Goal: Task Accomplishment & Management: Manage account settings

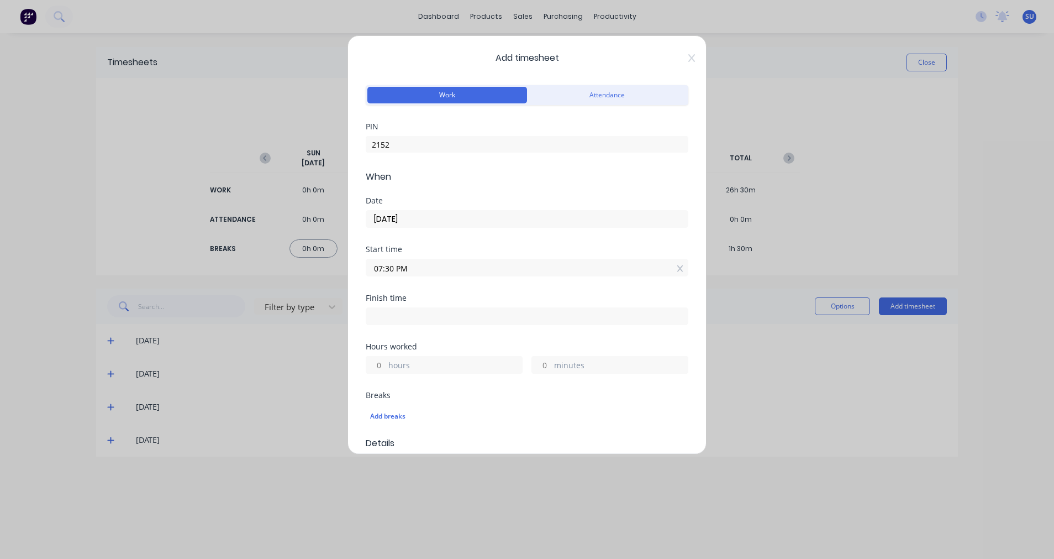
click at [419, 317] on input at bounding box center [527, 316] width 322 height 17
type input "09:58 PM"
type input "2"
type input "28"
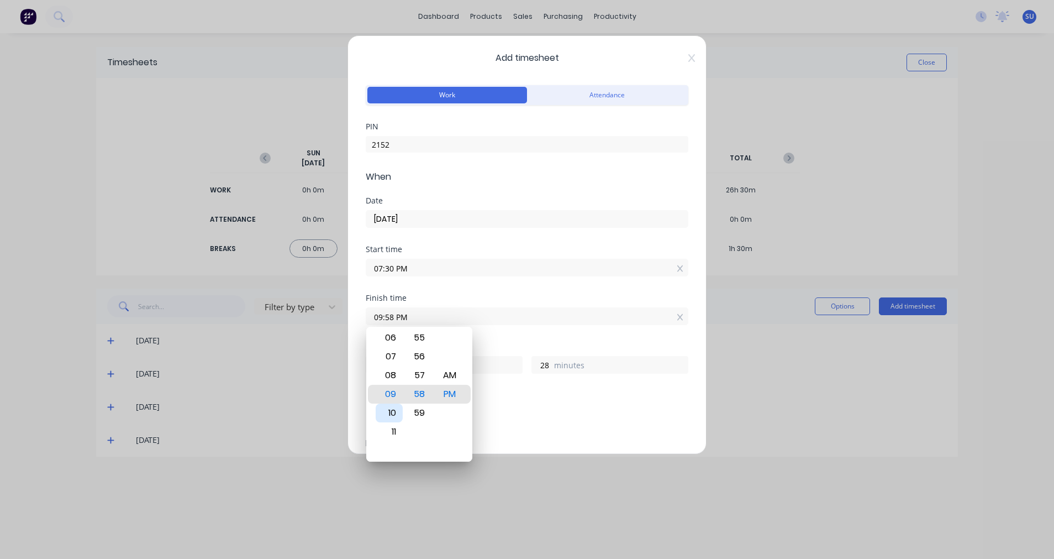
click at [393, 412] on div "10" at bounding box center [389, 412] width 27 height 19
type input "10:58 PM"
type input "3"
type input "10:56 PM"
type input "26"
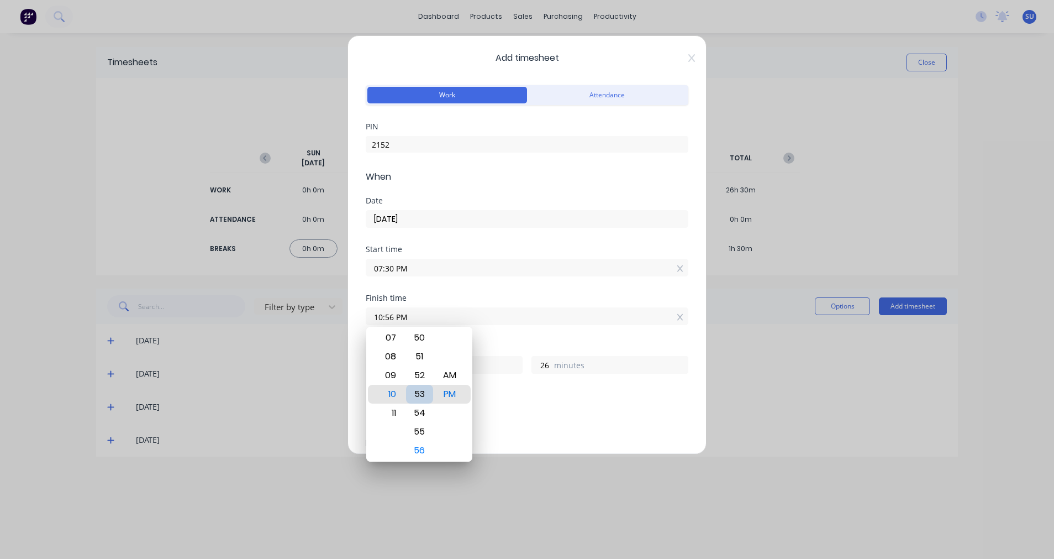
type input "10:53 PM"
type input "23"
type input "10:48 PM"
type input "18"
type input "10:44 PM"
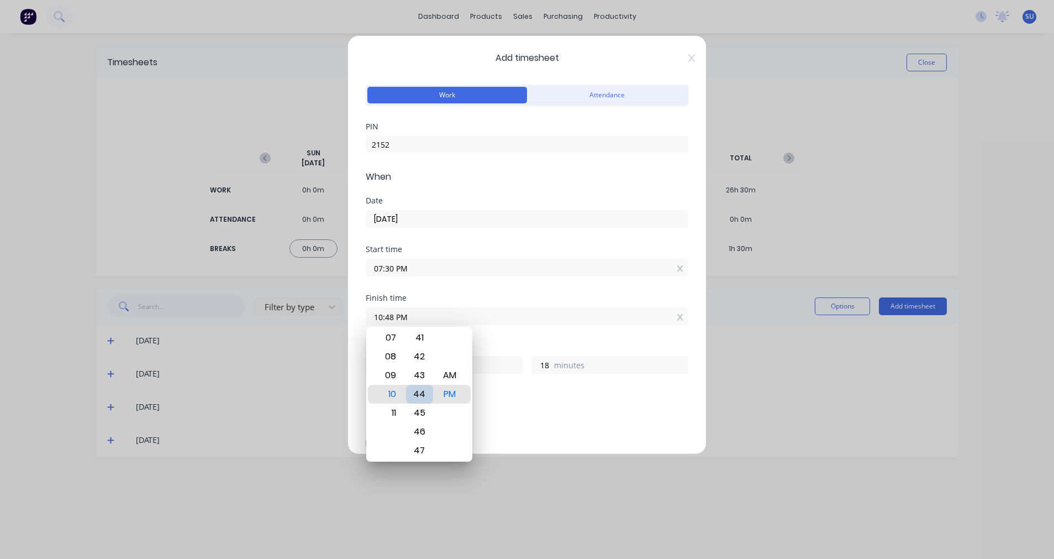
type input "14"
type input "10:40 PM"
type input "10"
type input "10:16 PM"
type input "2"
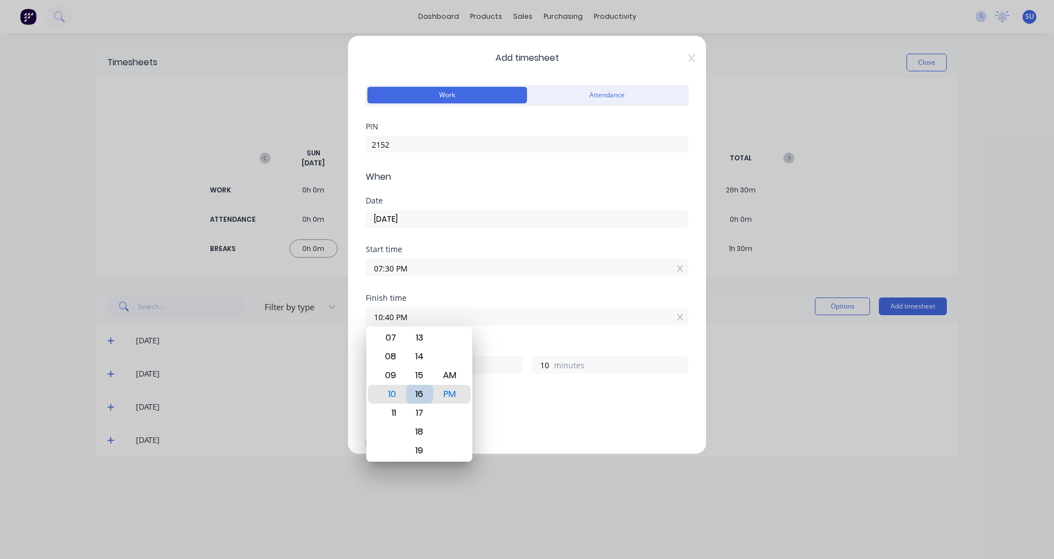
type input "46"
click at [417, 378] on div "15" at bounding box center [419, 375] width 27 height 19
type input "10:15 PM"
type input "45"
click at [593, 406] on div "Add breaks" at bounding box center [527, 415] width 323 height 23
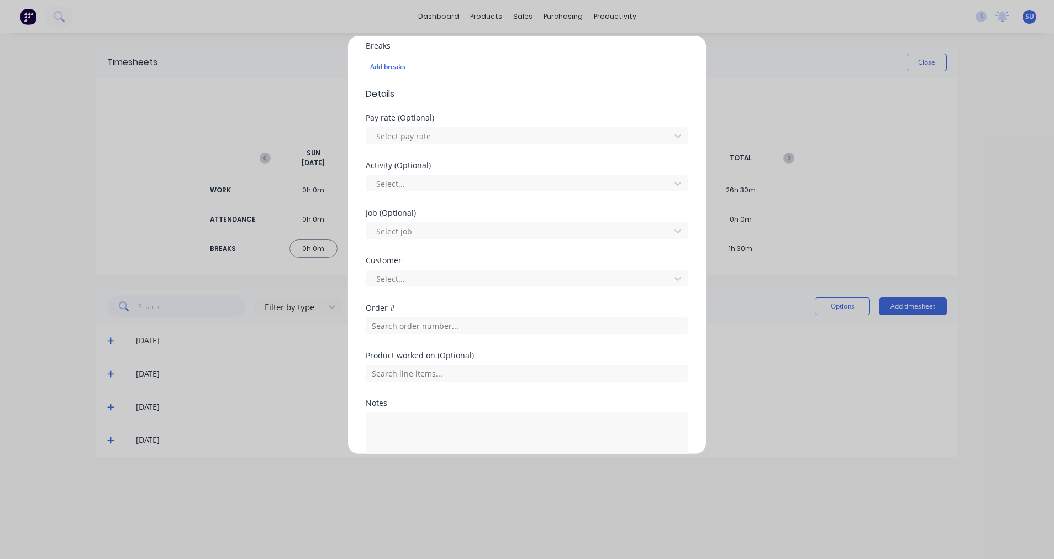
scroll to position [417, 0]
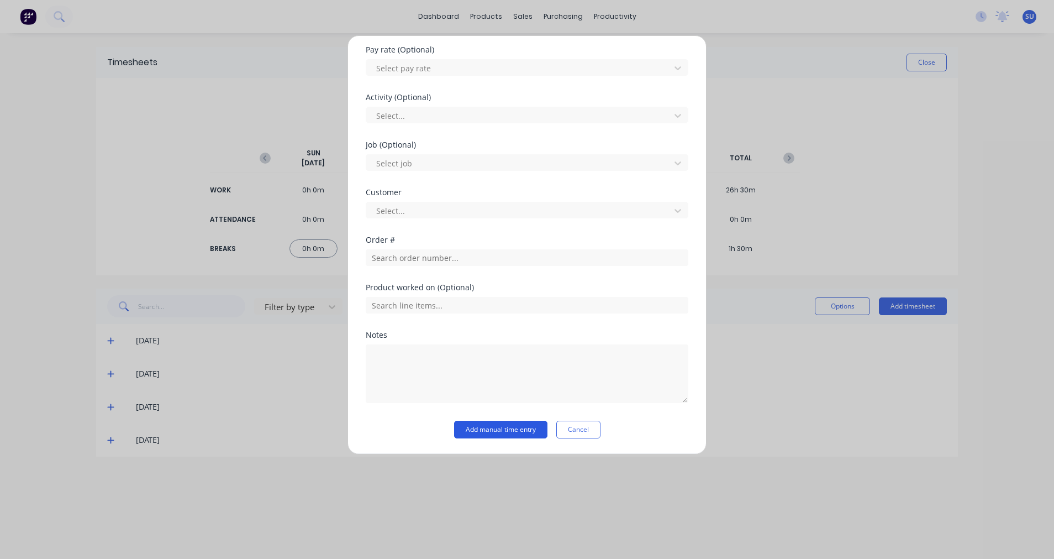
click at [512, 431] on button "Add manual time entry" at bounding box center [500, 429] width 93 height 18
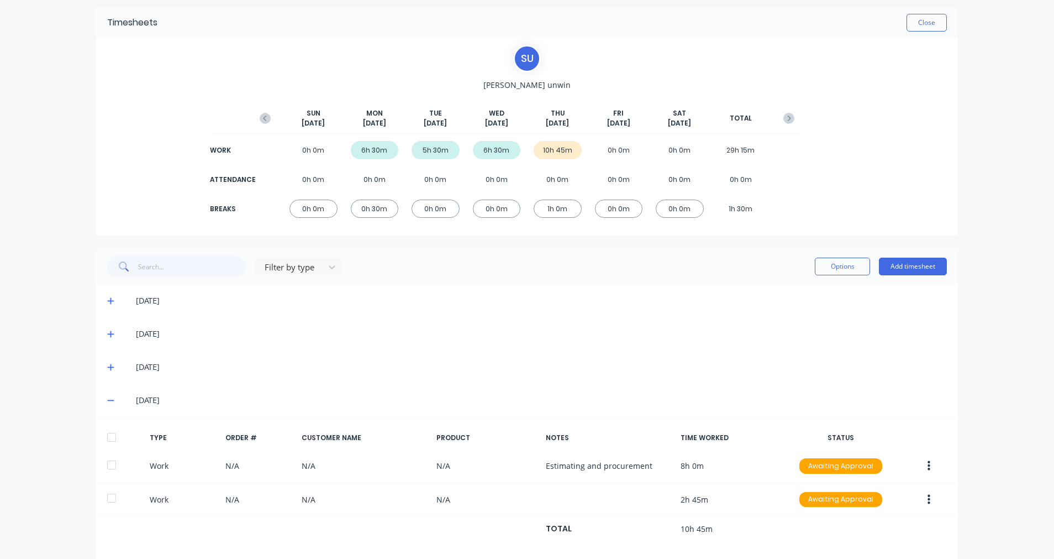
scroll to position [0, 0]
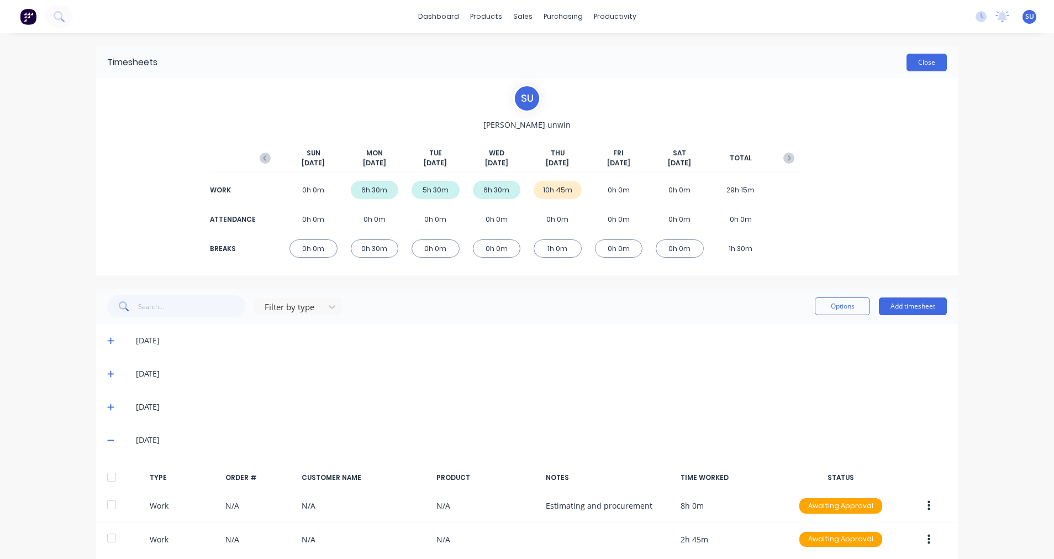
click at [924, 67] on button "Close" at bounding box center [927, 63] width 40 height 18
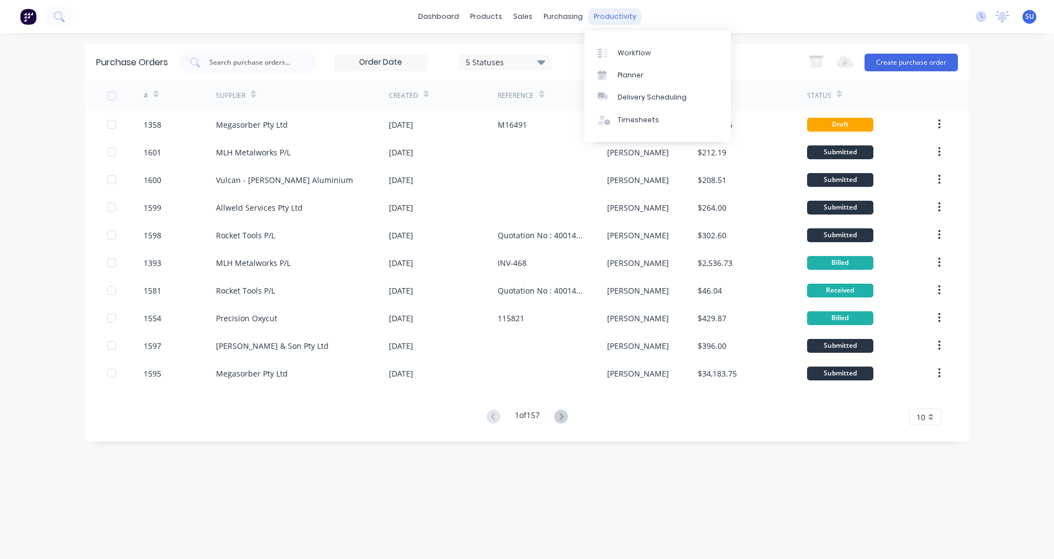
click at [622, 14] on div "productivity" at bounding box center [615, 16] width 54 height 17
click at [621, 122] on div "Timesheets" at bounding box center [638, 120] width 41 height 10
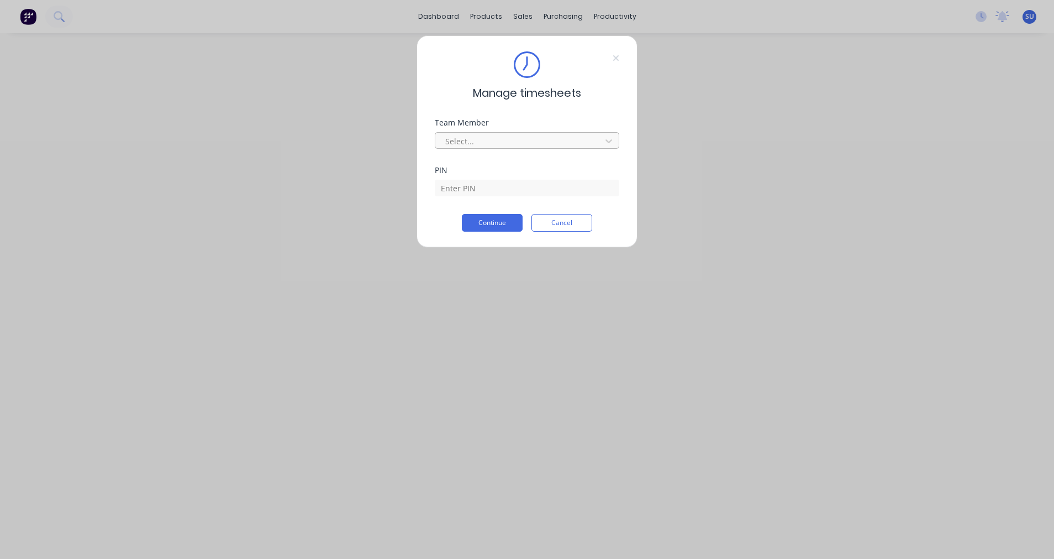
click at [480, 142] on div at bounding box center [519, 141] width 151 height 14
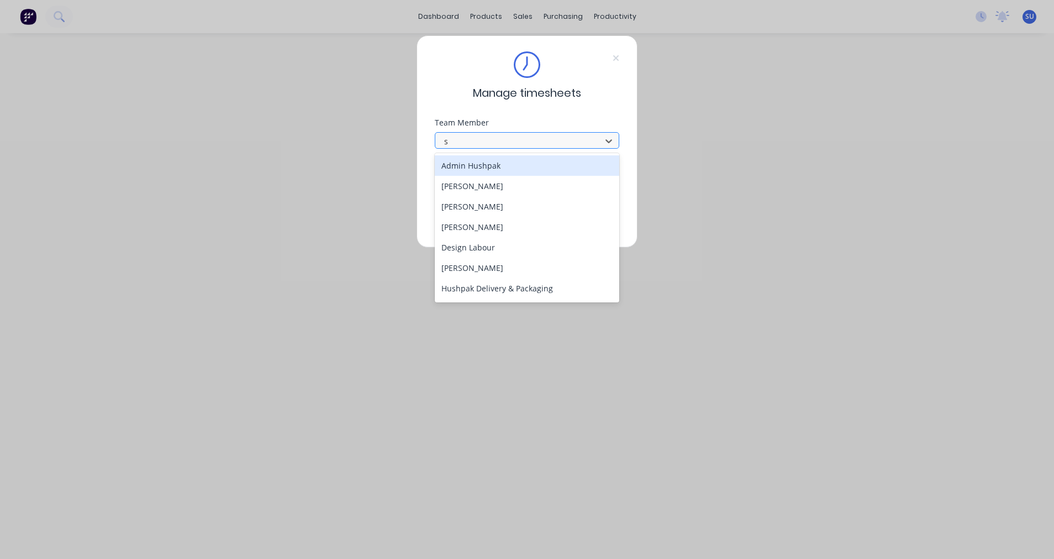
type input "sc"
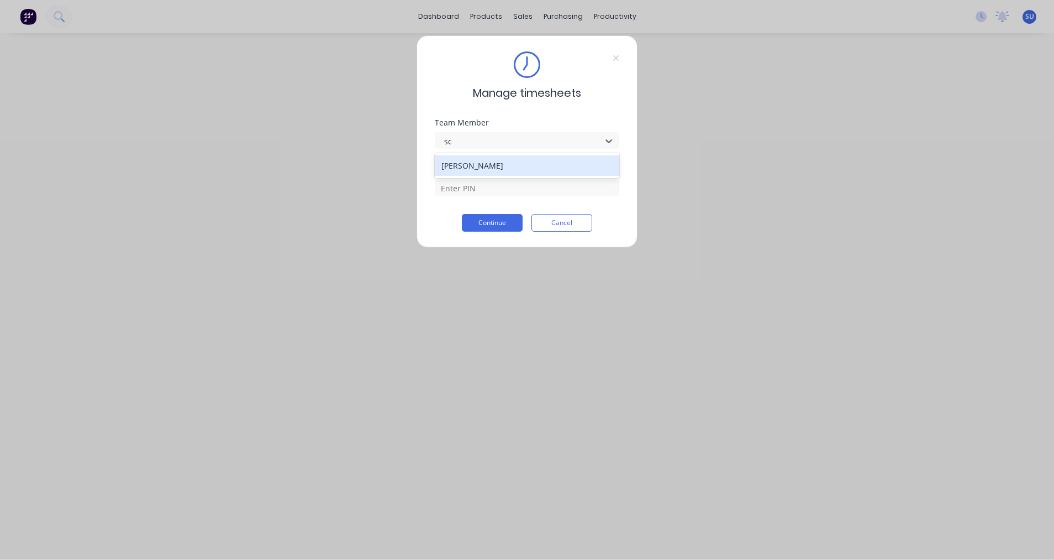
click at [480, 169] on div "[PERSON_NAME]" at bounding box center [527, 165] width 185 height 20
click at [467, 188] on input at bounding box center [527, 188] width 185 height 17
type input "2152"
click at [475, 223] on button "Continue" at bounding box center [492, 223] width 61 height 18
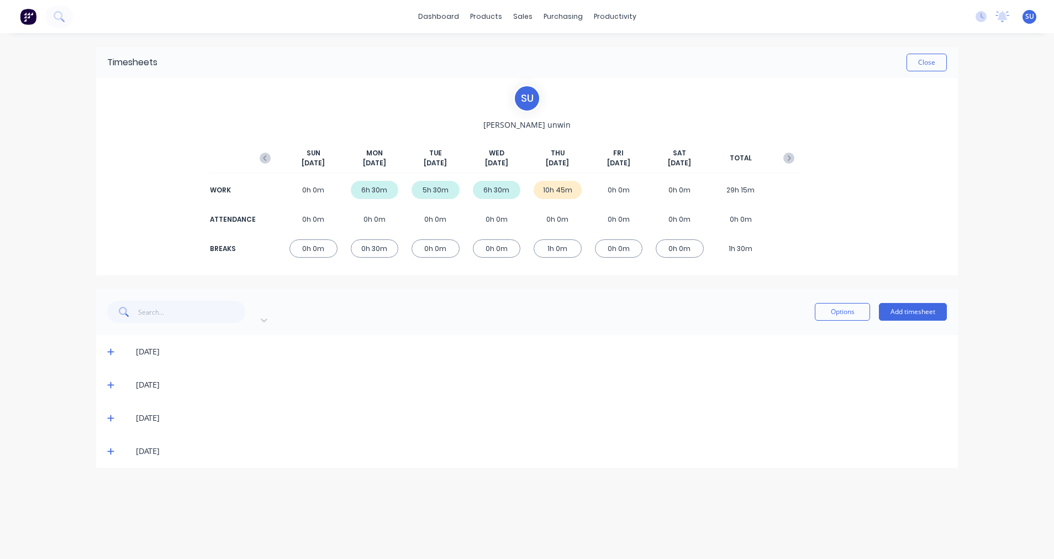
click at [561, 189] on div "10h 45m" at bounding box center [558, 190] width 48 height 18
click at [110, 448] on icon at bounding box center [110, 451] width 7 height 7
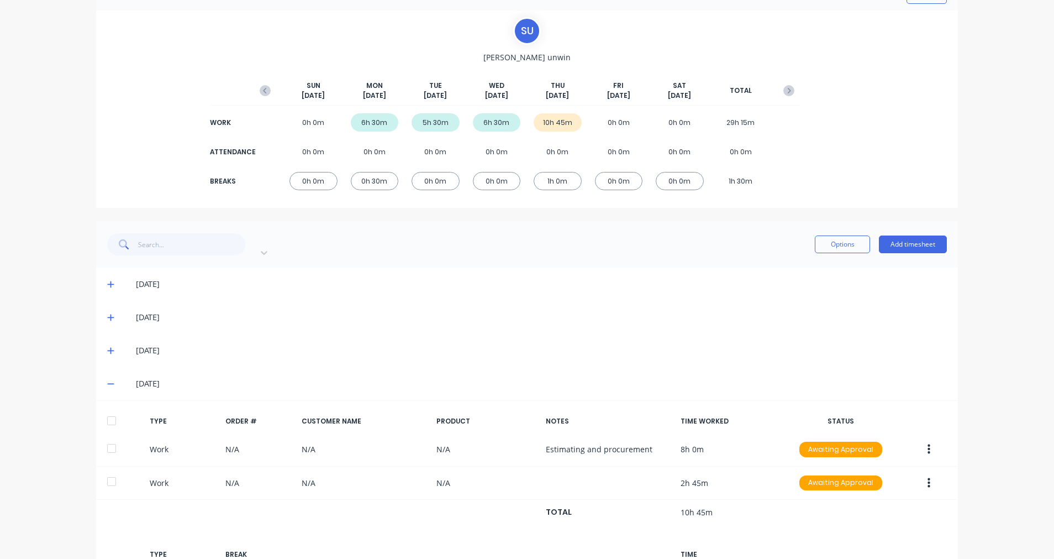
scroll to position [146, 0]
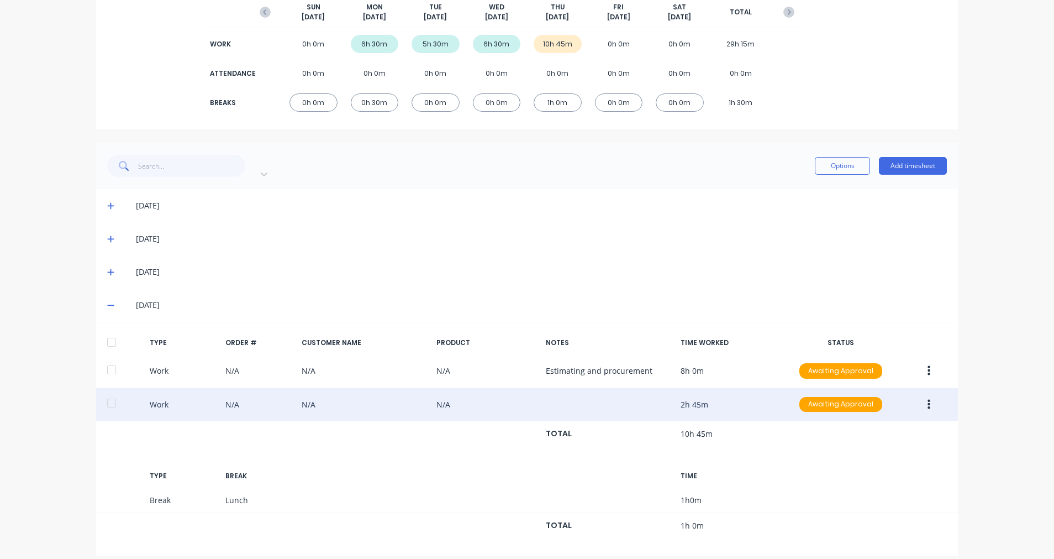
click at [925, 394] on button "button" at bounding box center [929, 404] width 26 height 20
click at [884, 377] on div "Edit" at bounding box center [889, 385] width 85 height 16
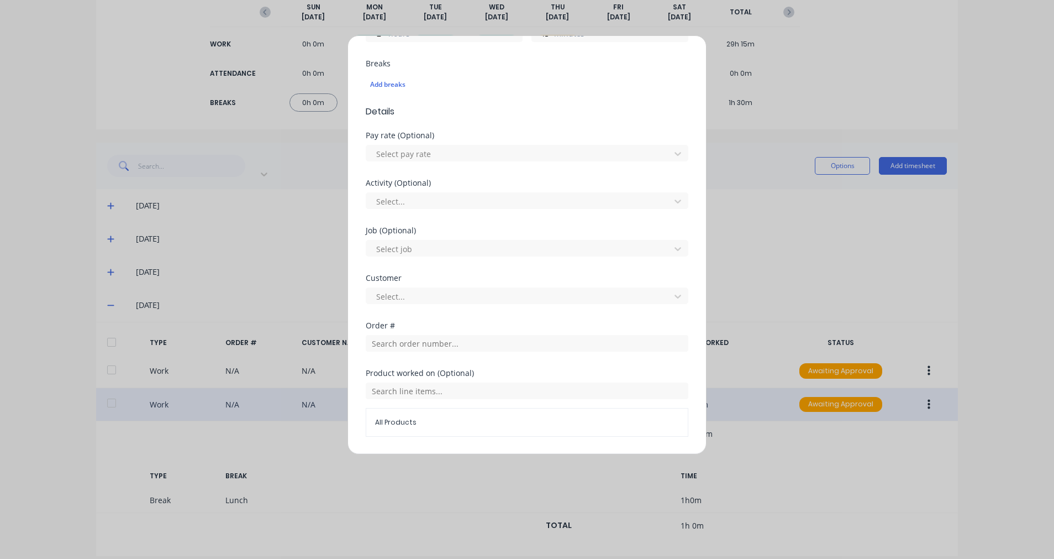
scroll to position [455, 0]
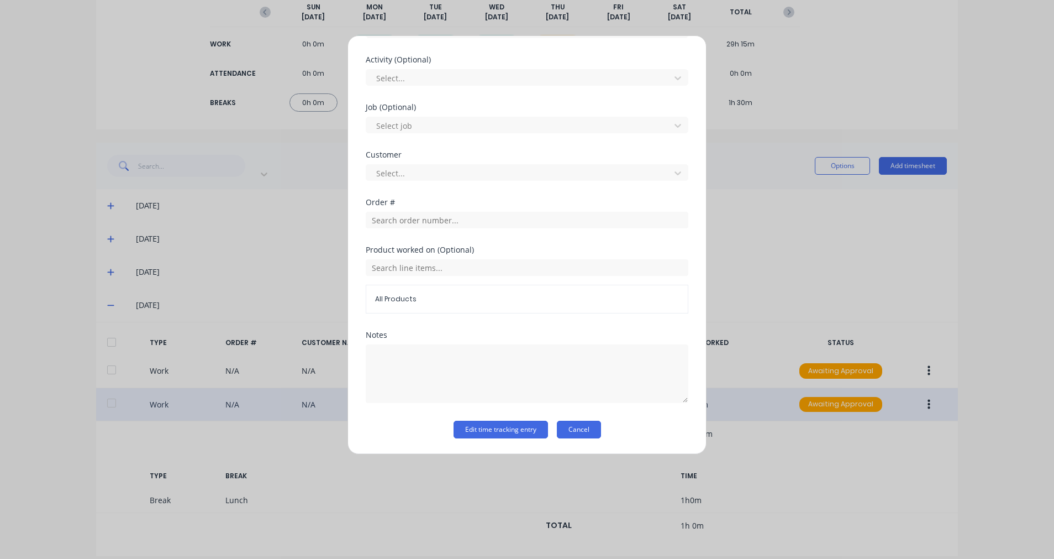
click at [567, 429] on button "Cancel" at bounding box center [579, 429] width 44 height 18
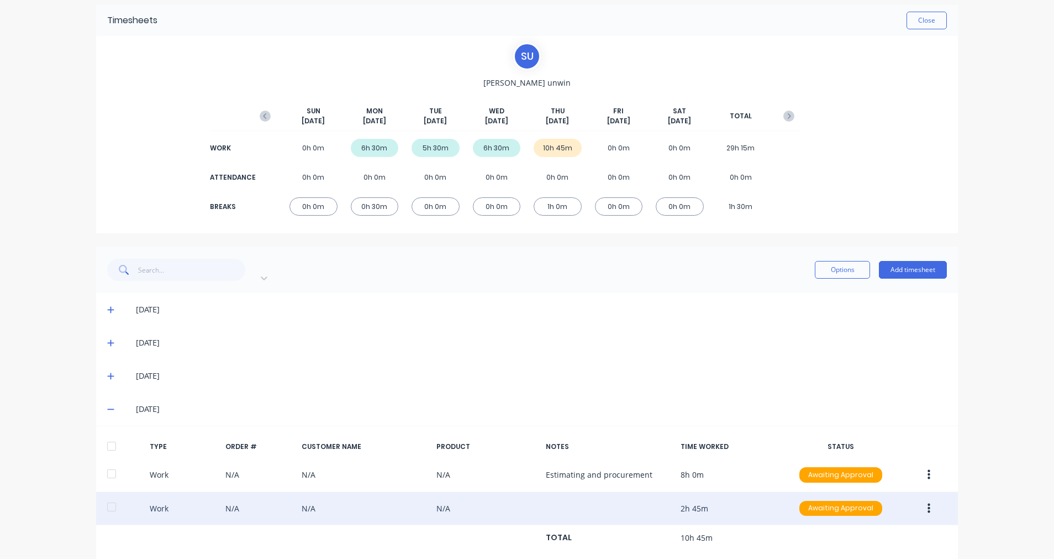
scroll to position [0, 0]
